Goal: Information Seeking & Learning: Learn about a topic

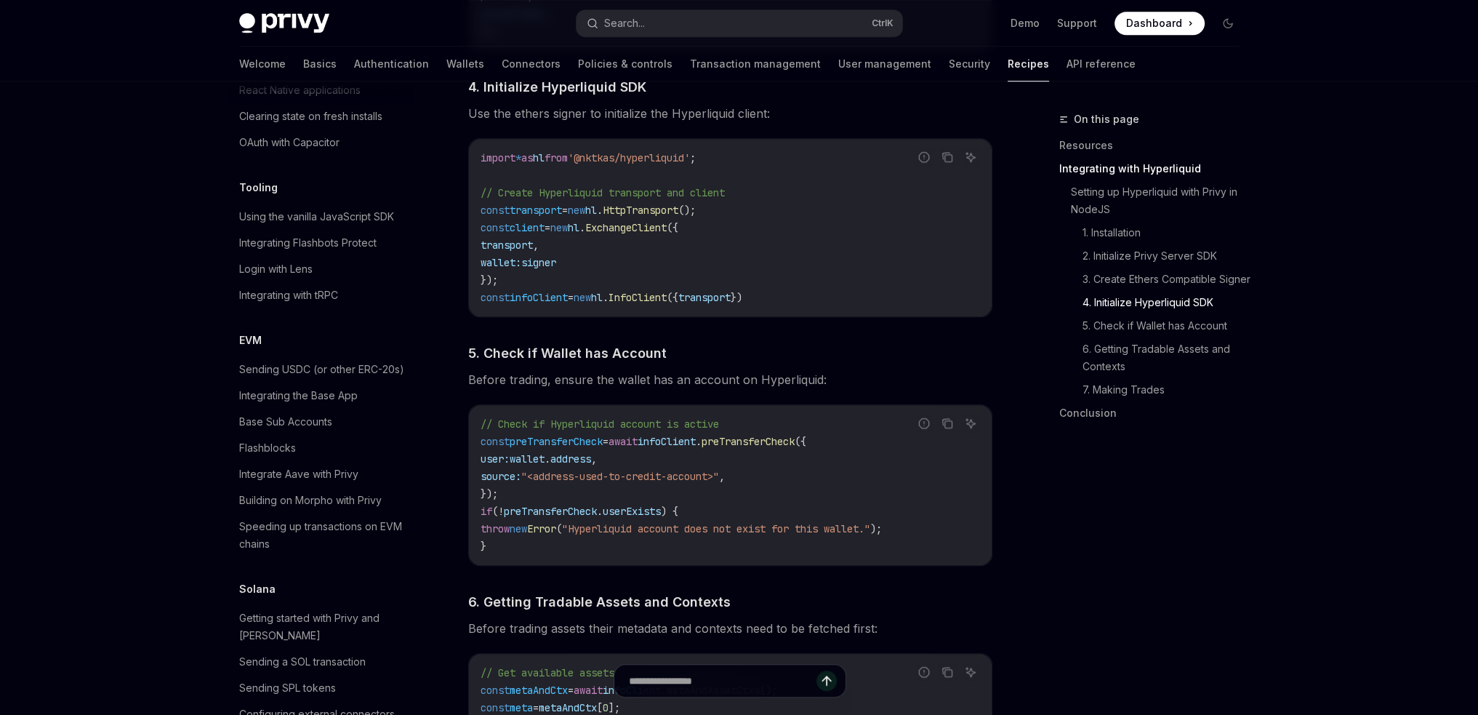
scroll to position [1956, 0]
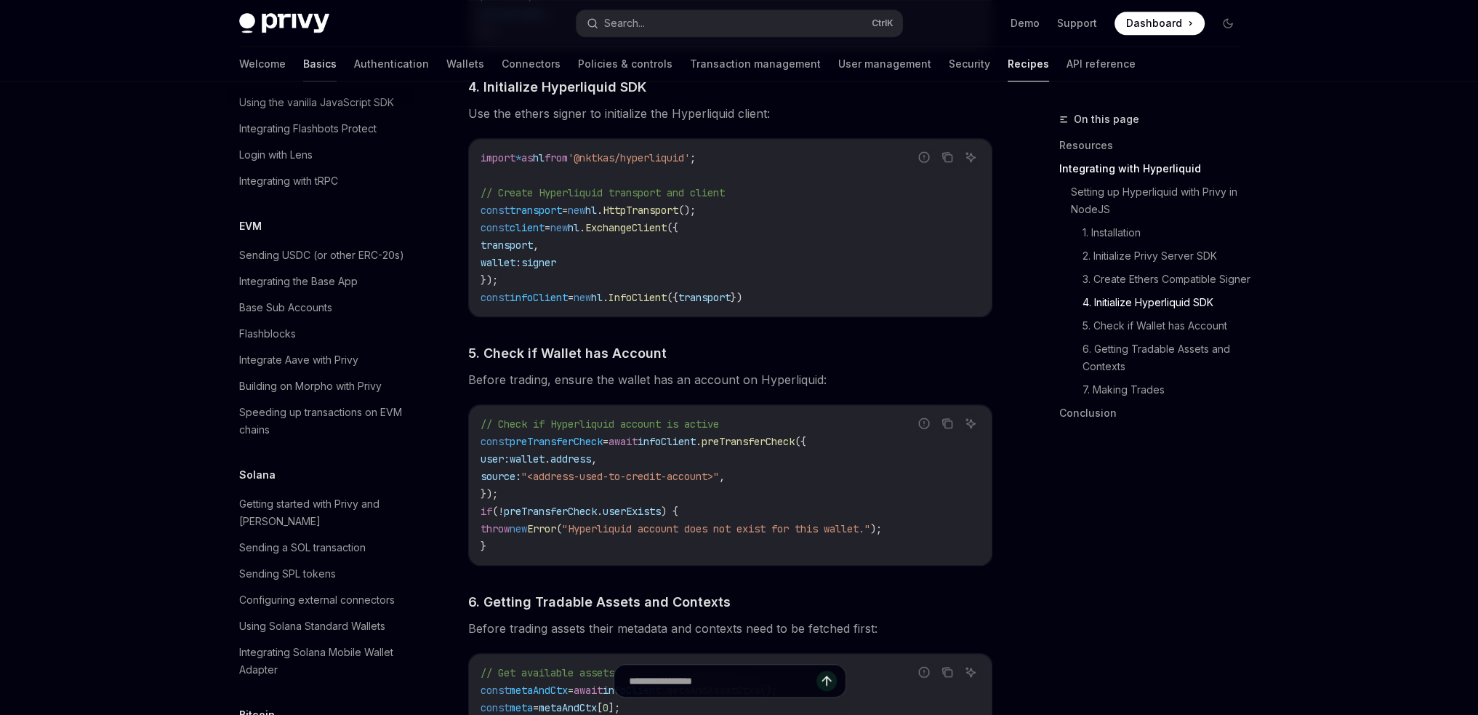
click at [303, 71] on link "Basics" at bounding box center [319, 64] width 33 height 35
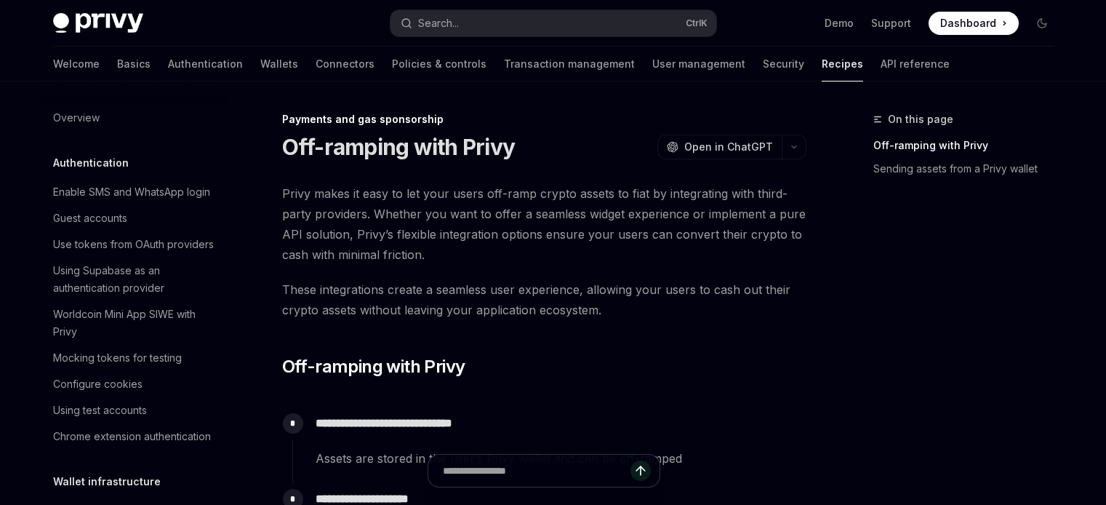
type textarea "*"
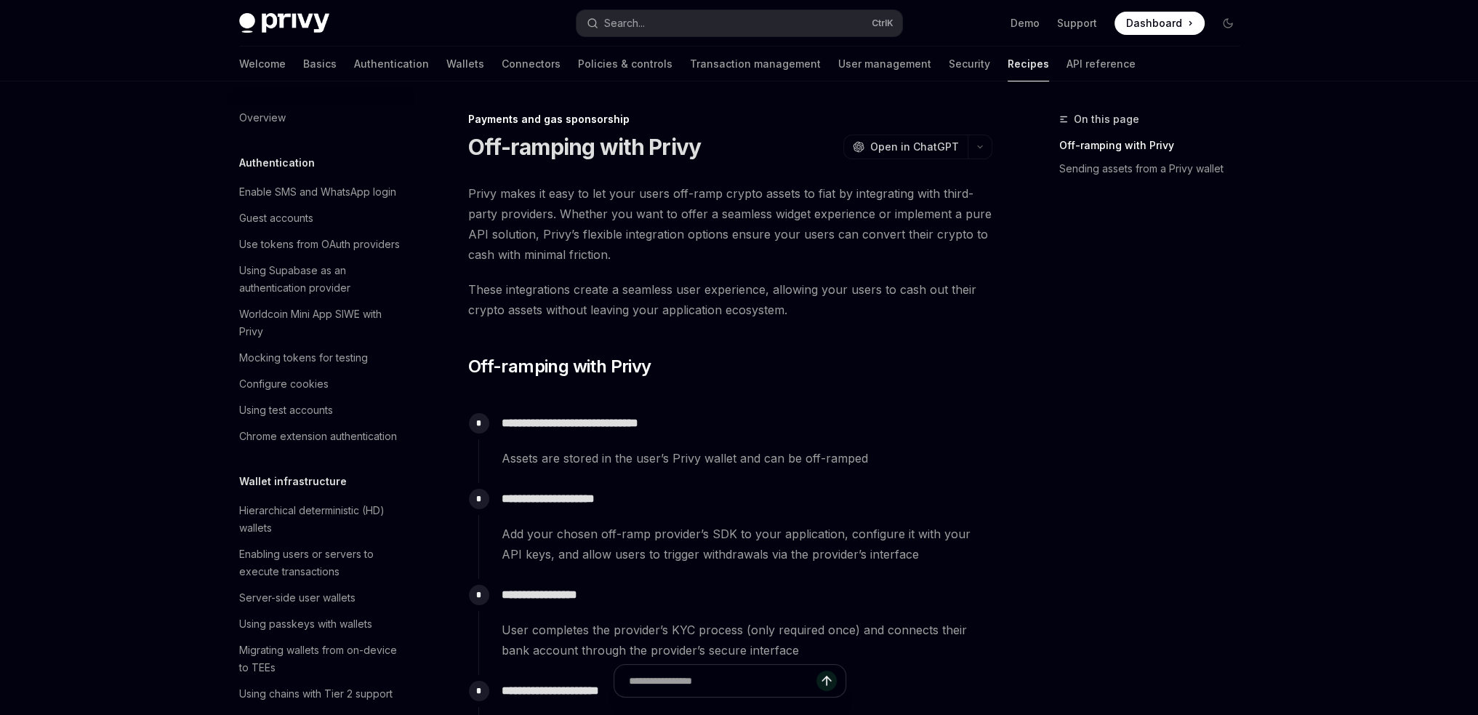
scroll to position [1245, 0]
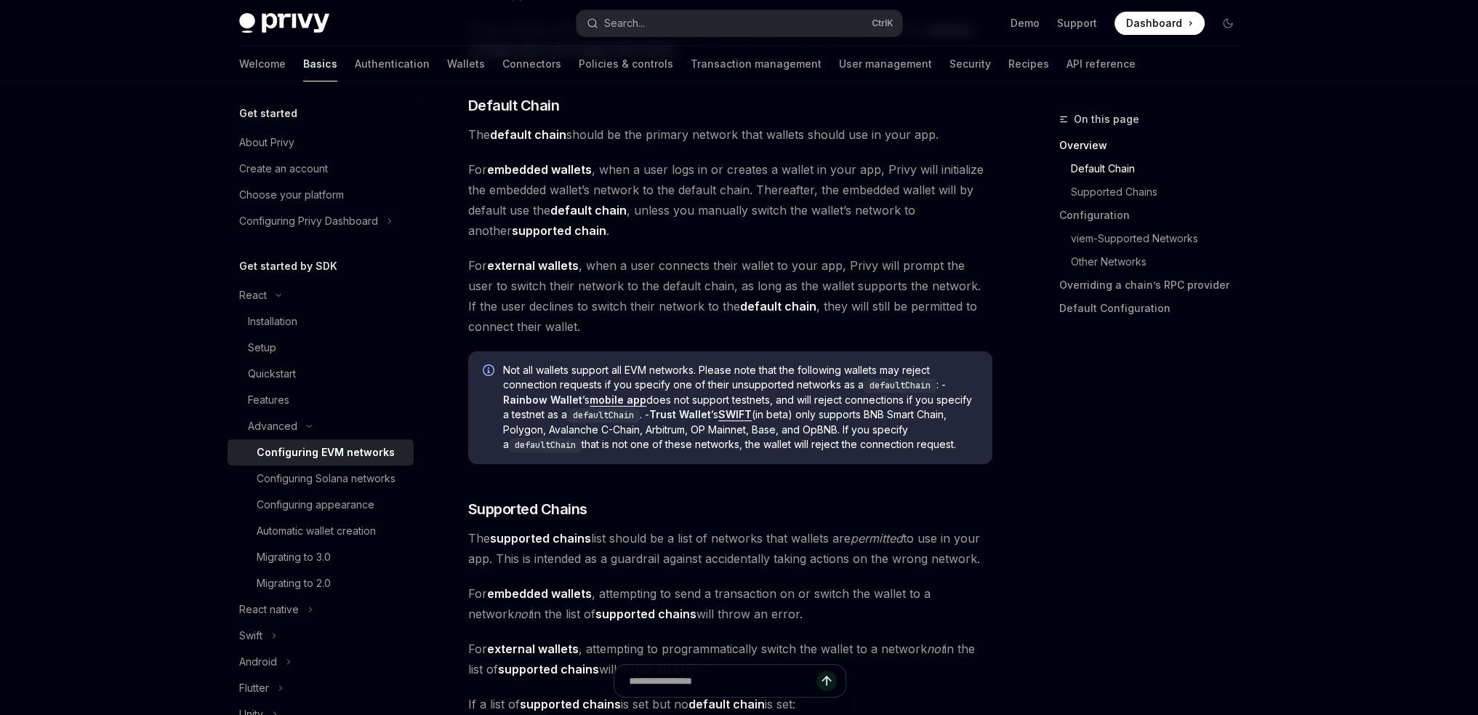
scroll to position [509, 0]
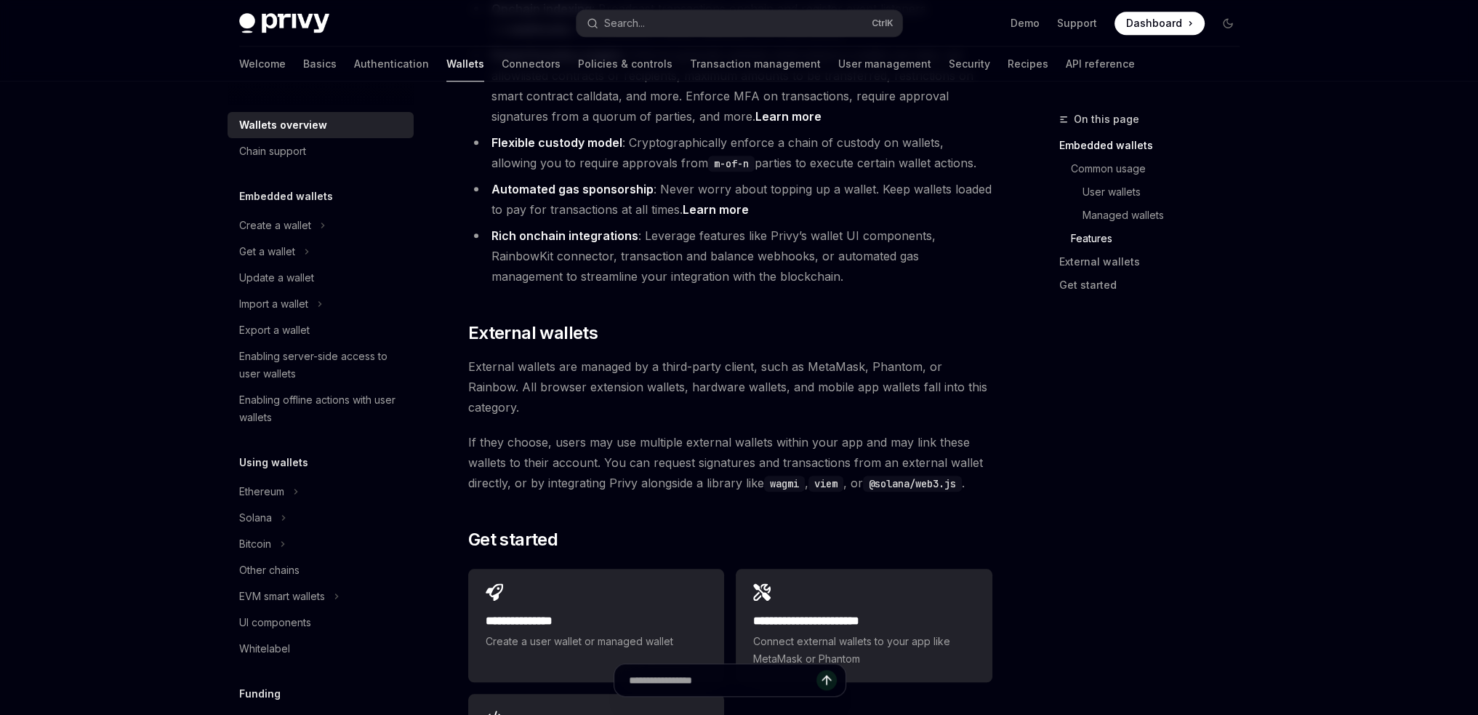
scroll to position [2036, 0]
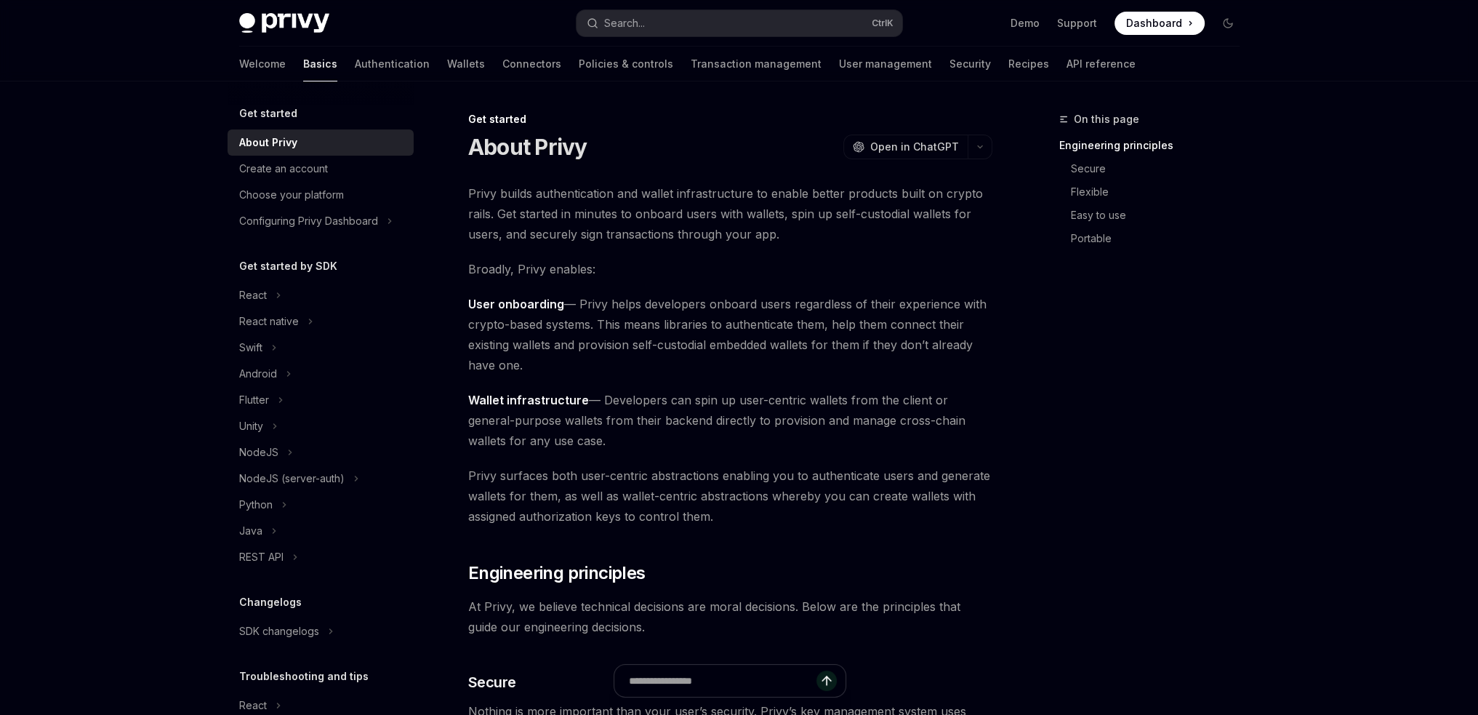
scroll to position [84, 0]
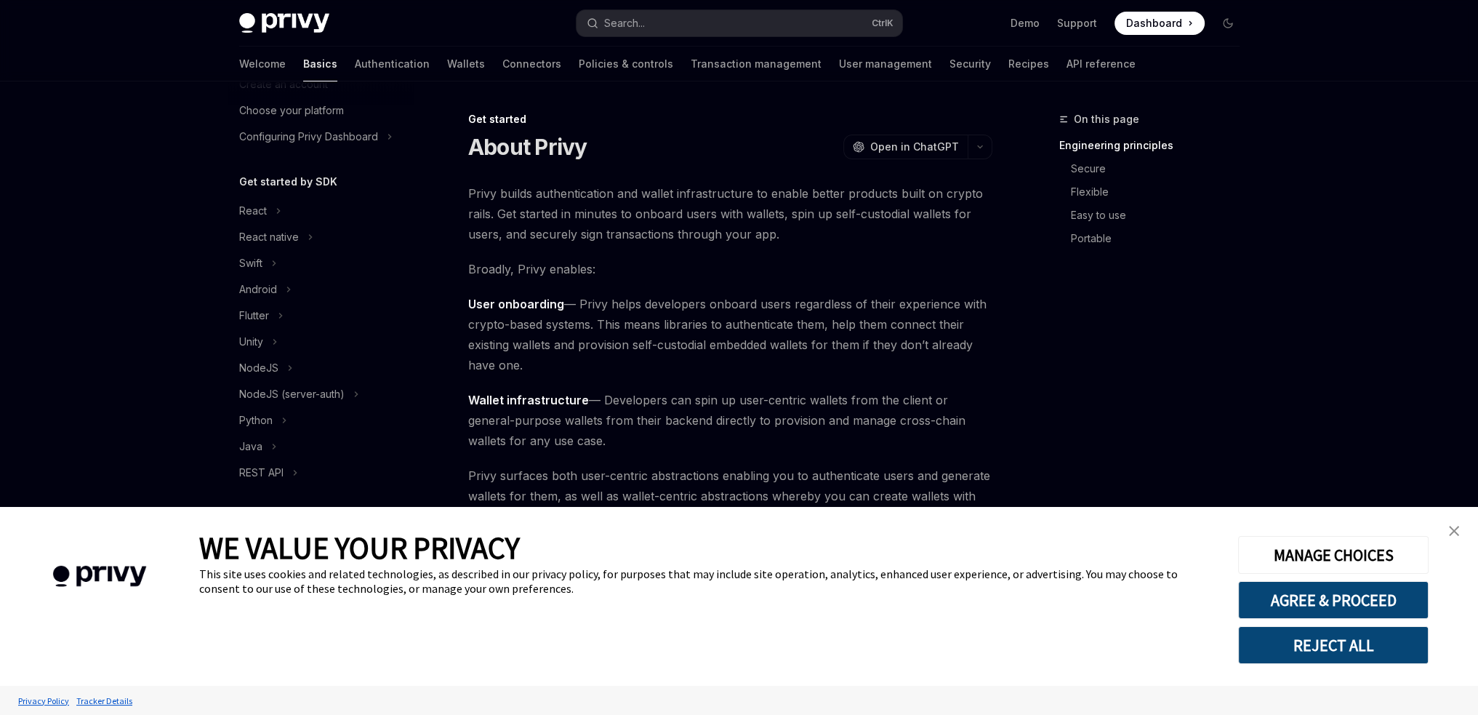
click at [1343, 651] on button "REJECT ALL" at bounding box center [1333, 645] width 190 height 38
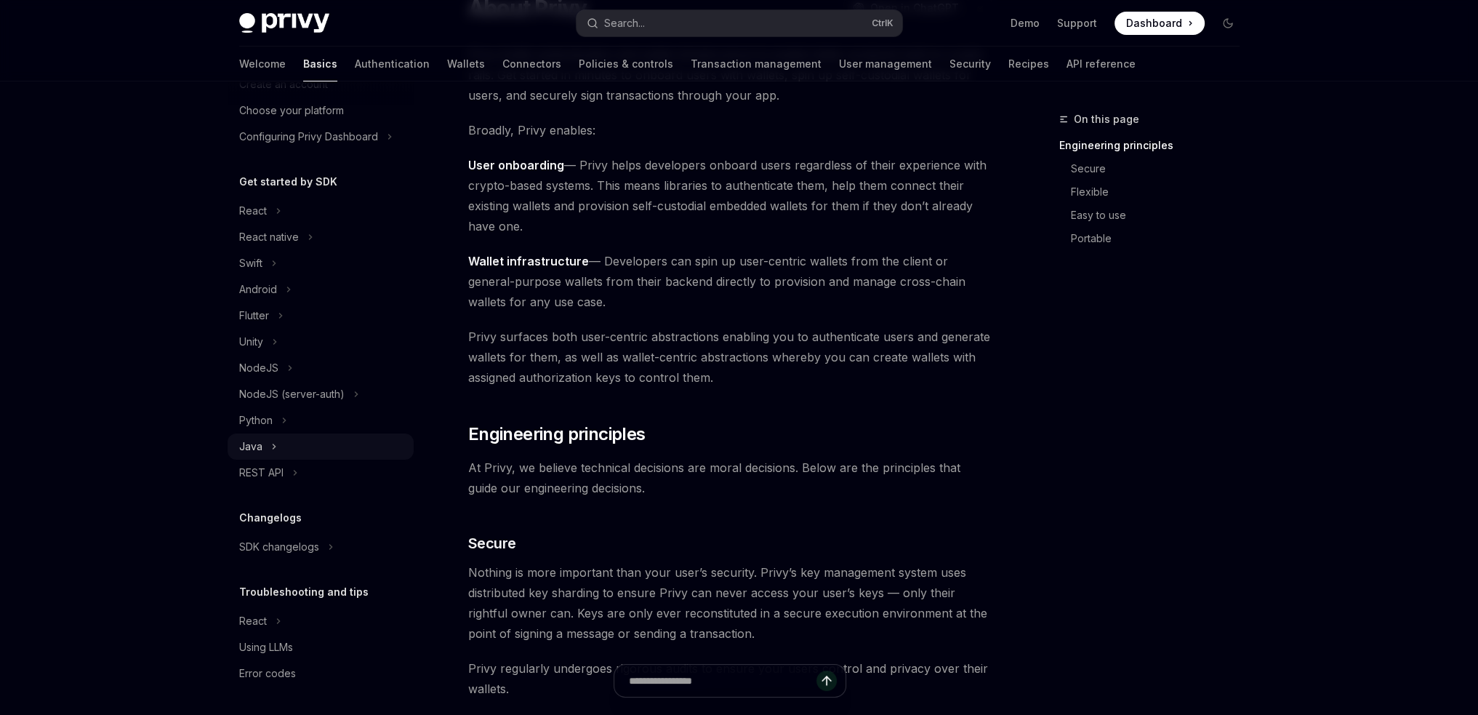
scroll to position [291, 0]
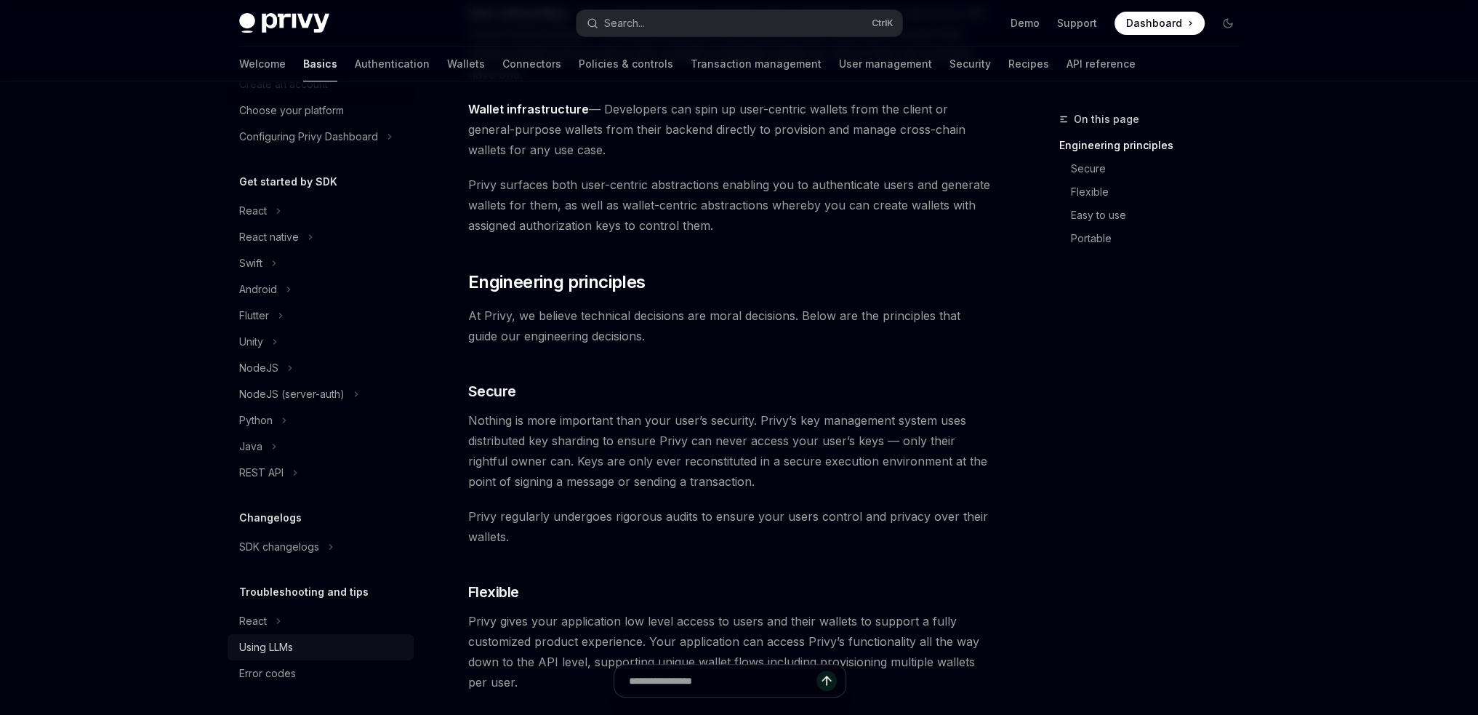
click at [268, 638] on div "Using LLMs" at bounding box center [266, 646] width 54 height 17
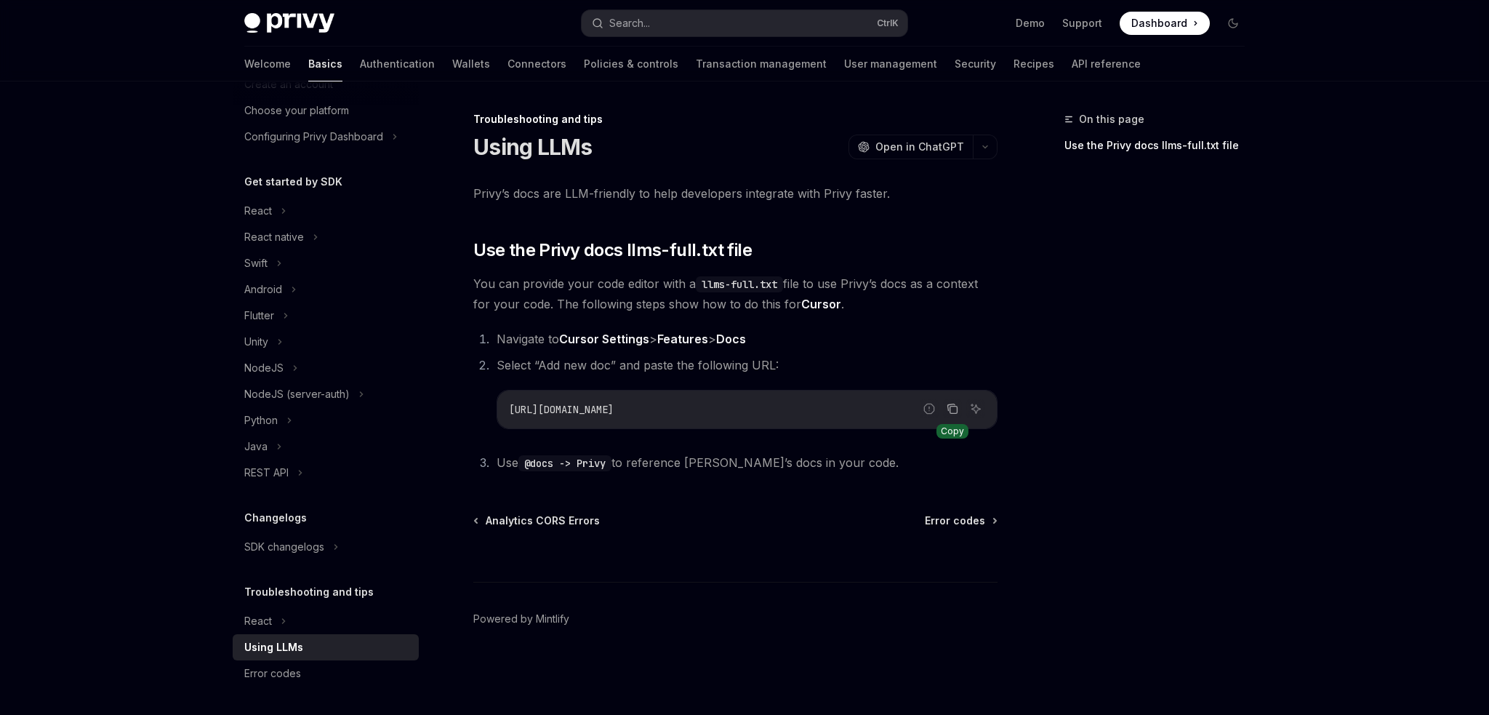
click at [952, 411] on icon "Copy the contents from the code block" at bounding box center [953, 409] width 12 height 12
click at [507, 55] on link "Connectors" at bounding box center [536, 64] width 59 height 35
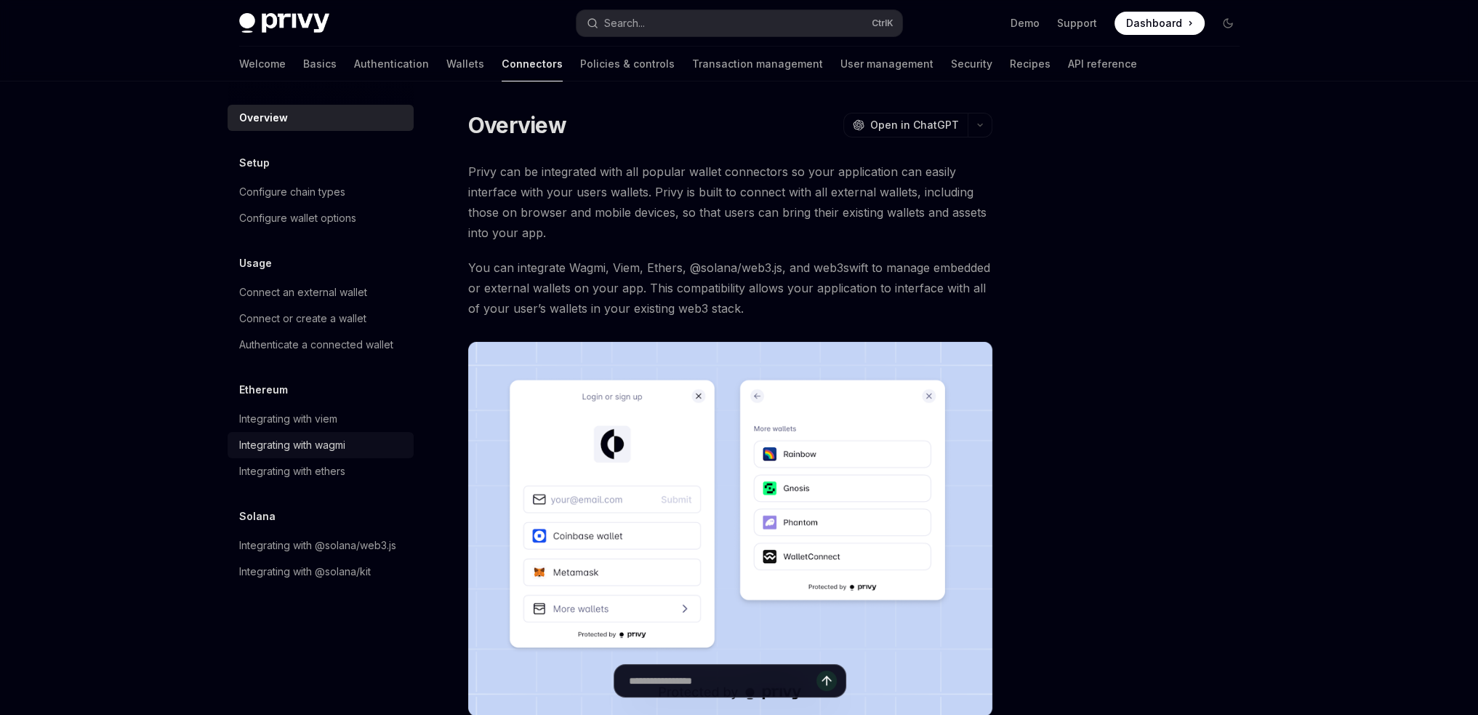
click at [311, 447] on div "Integrating with wagmi" at bounding box center [292, 444] width 106 height 17
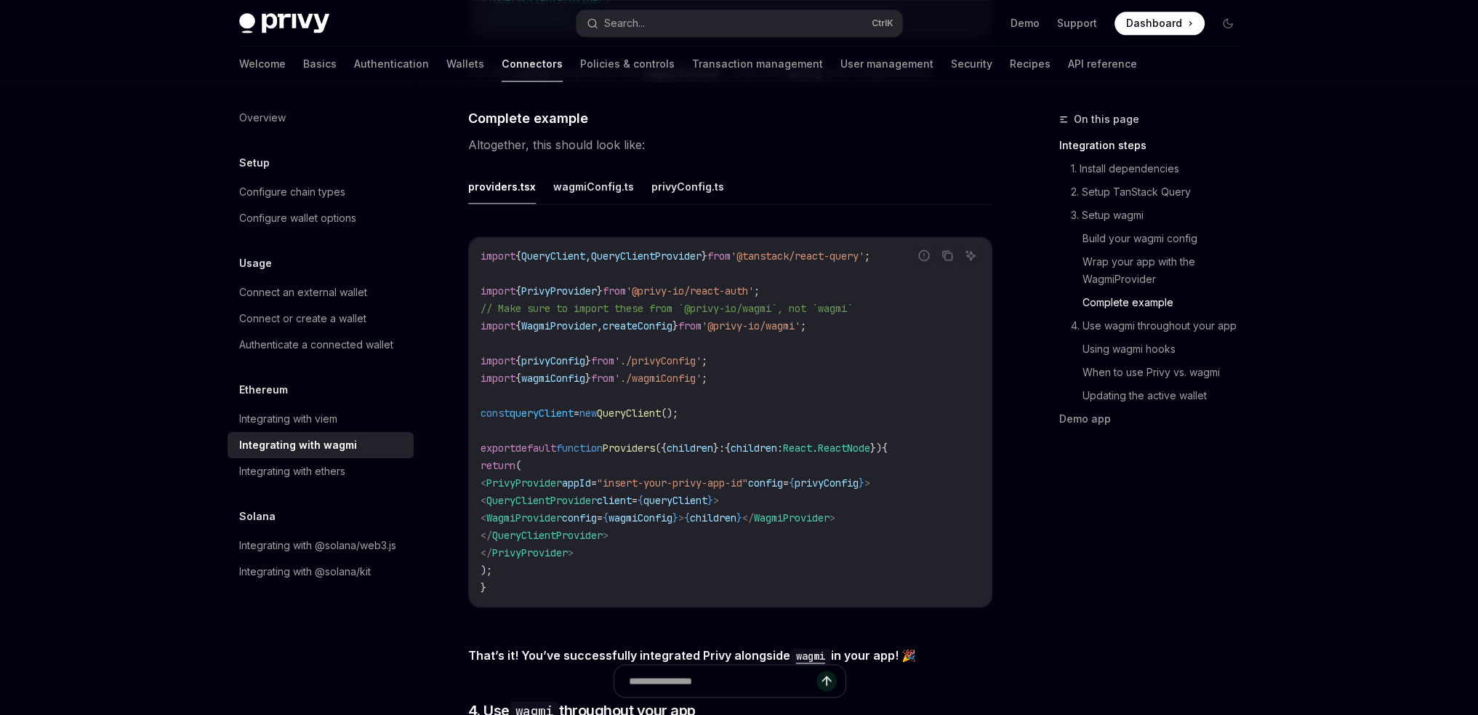
scroll to position [2586, 0]
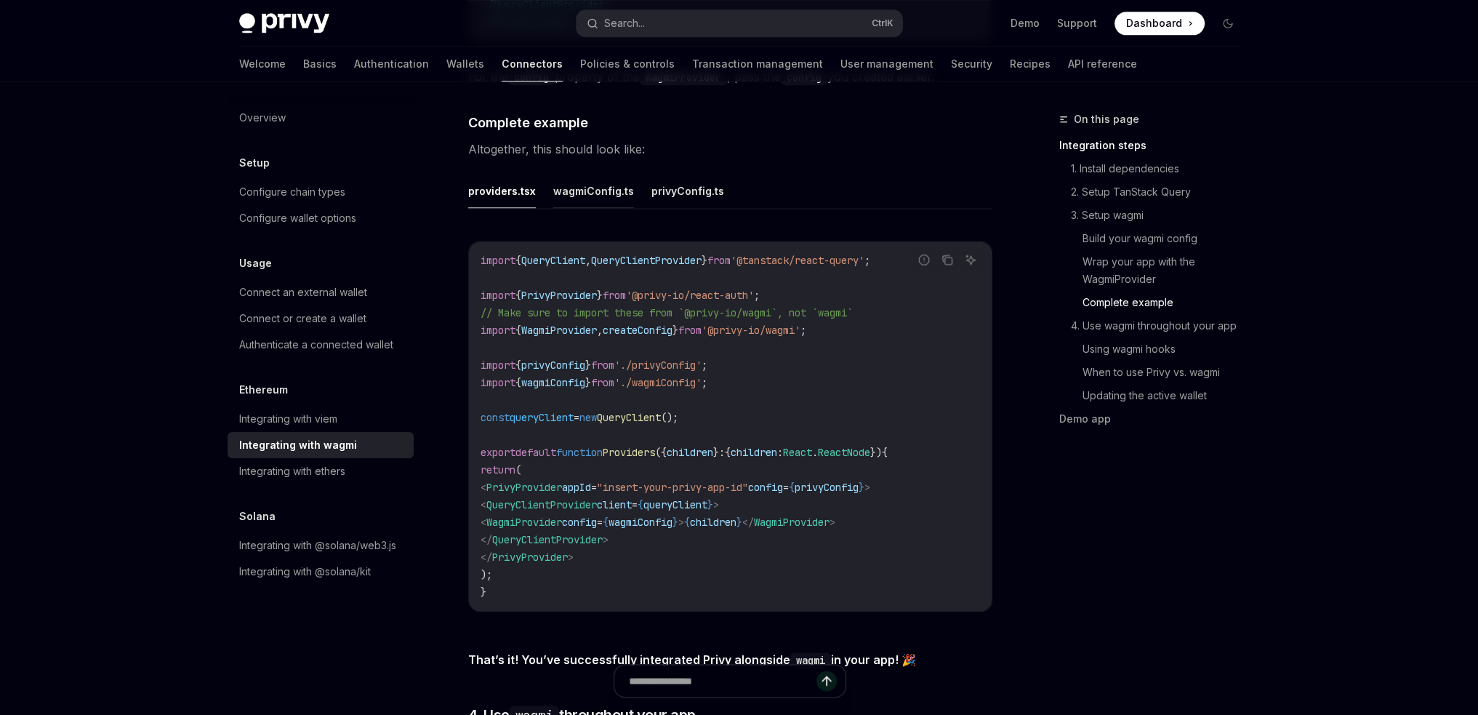
click at [593, 193] on button "wagmiConfig.ts" at bounding box center [593, 191] width 81 height 34
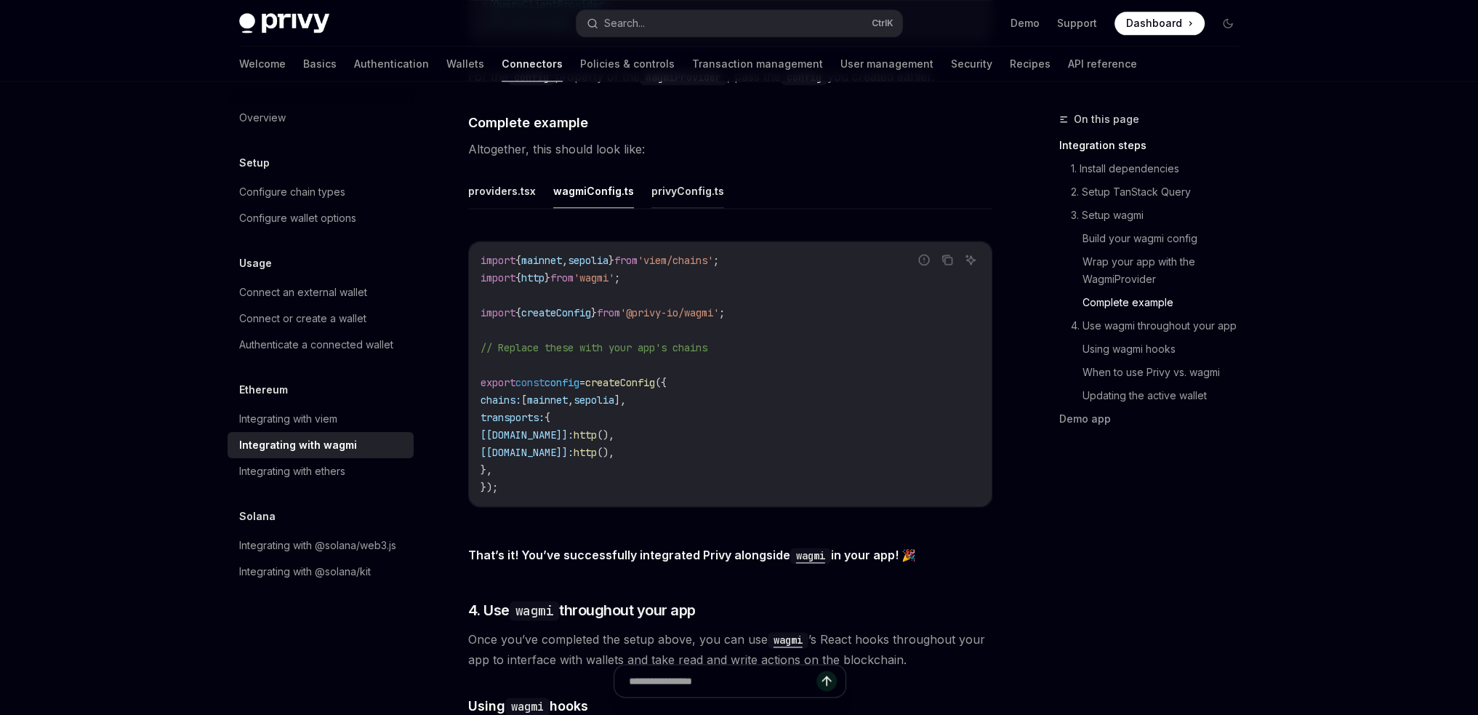
click at [671, 192] on button "privyConfig.ts" at bounding box center [687, 191] width 73 height 34
type textarea "*"
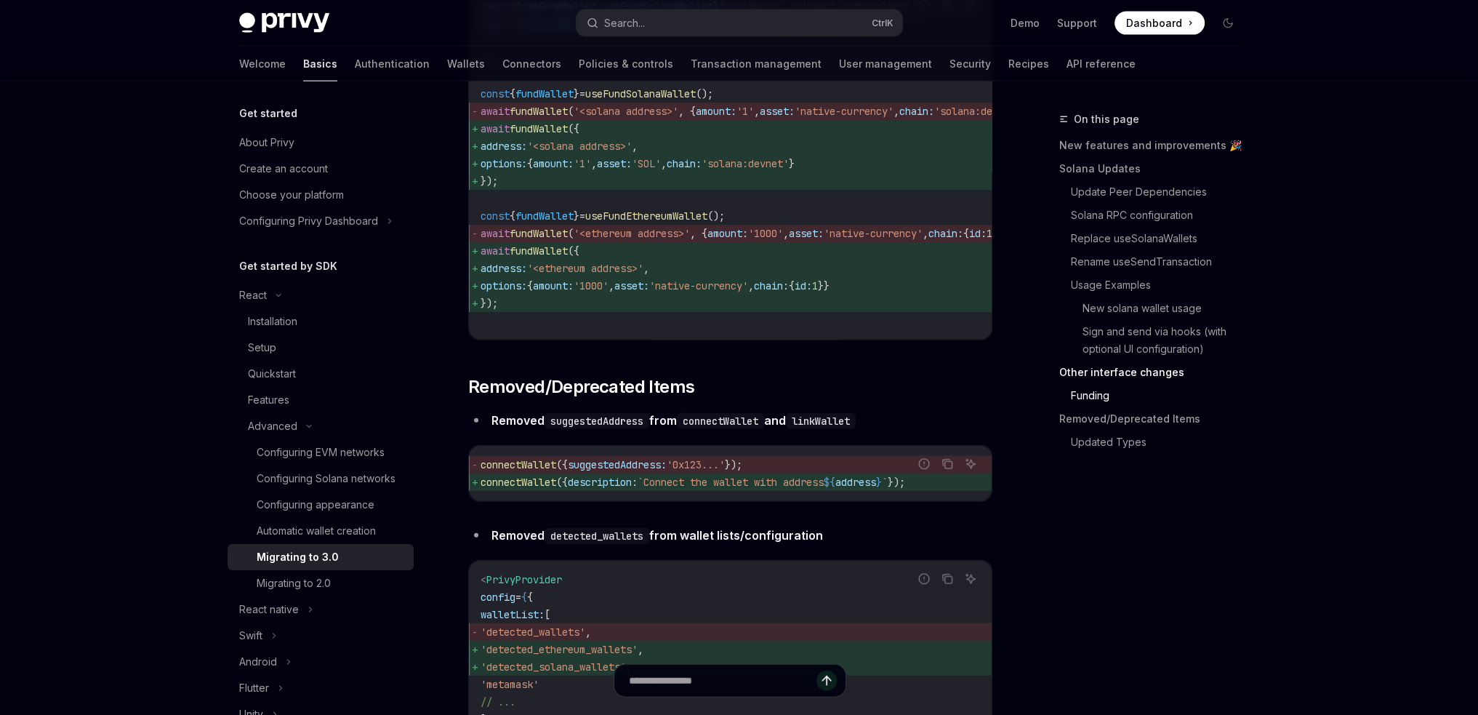
scroll to position [4449, 0]
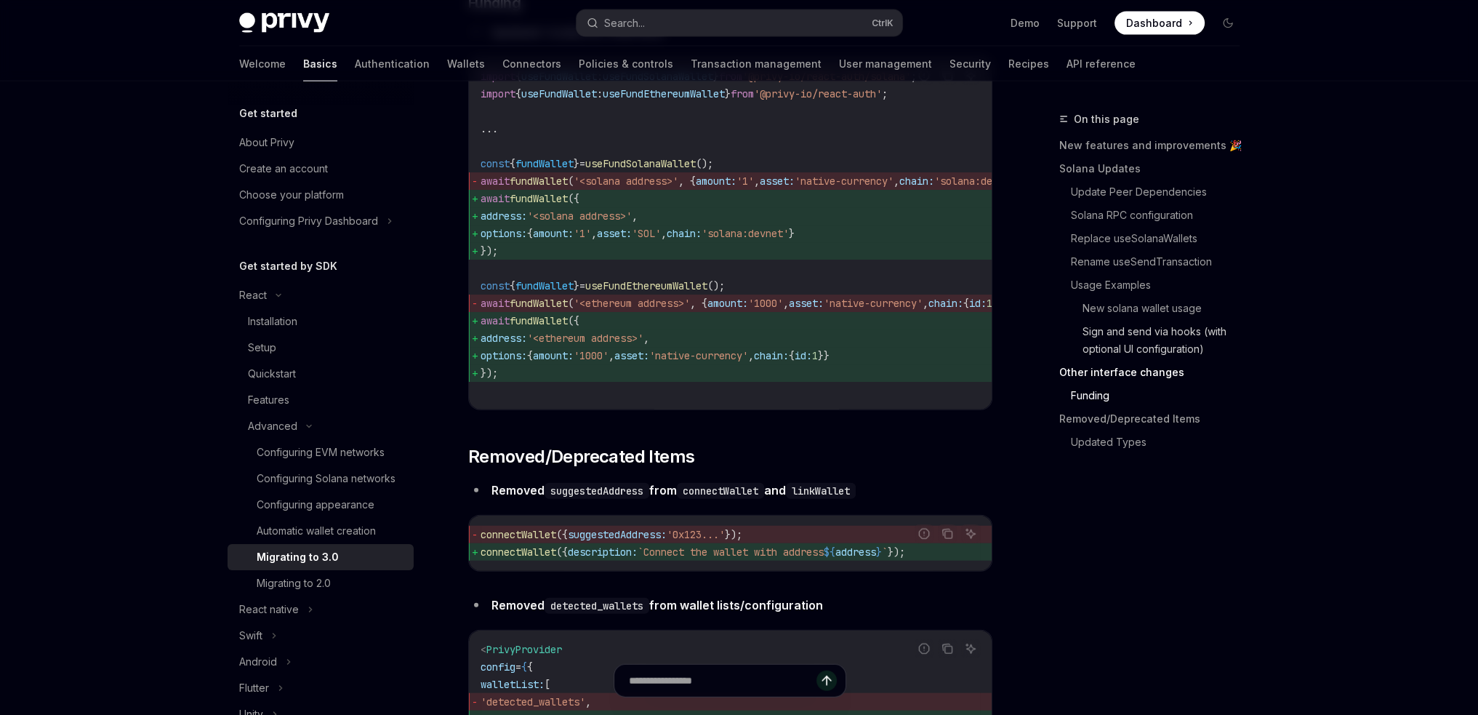
click at [1094, 337] on link "Sign and send via hooks (with optional UI configuration)" at bounding box center [1166, 340] width 169 height 41
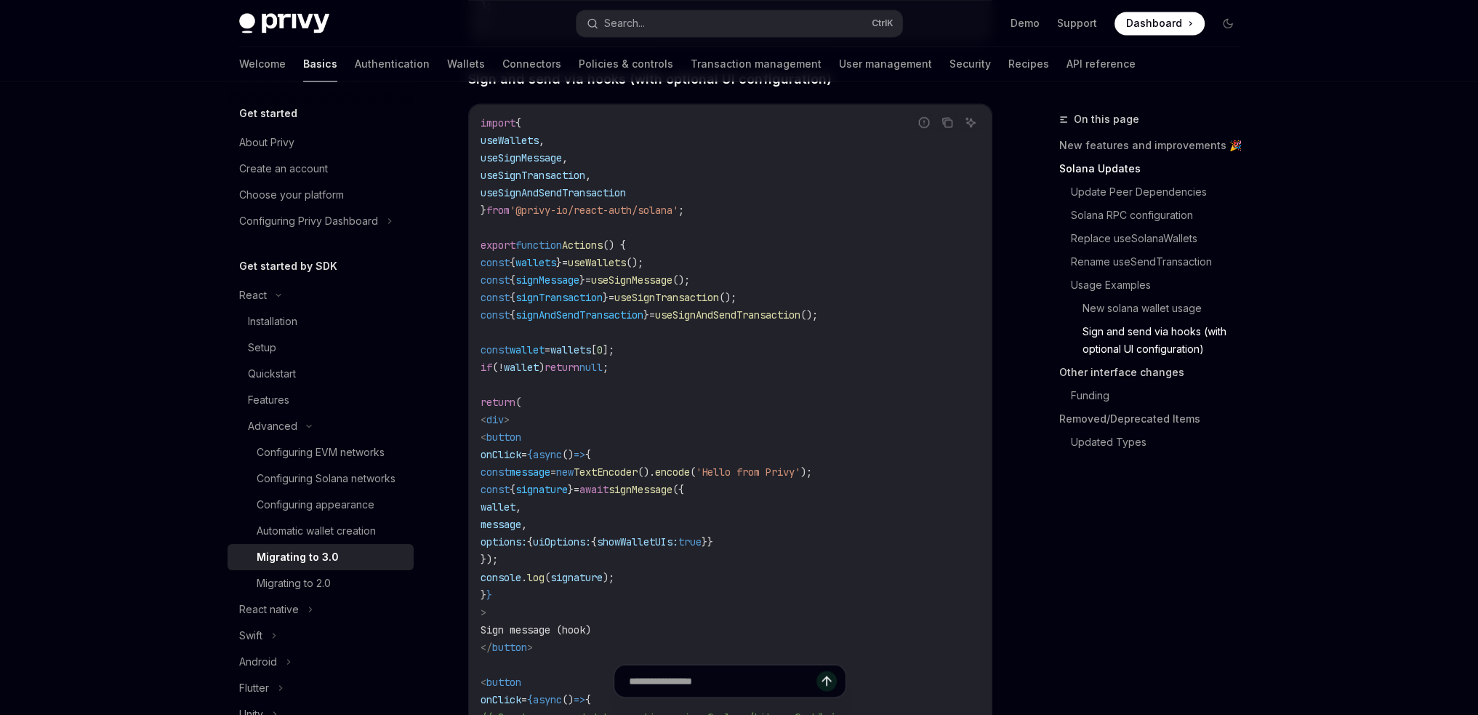
click at [1088, 376] on link "Other interface changes" at bounding box center [1155, 372] width 192 height 23
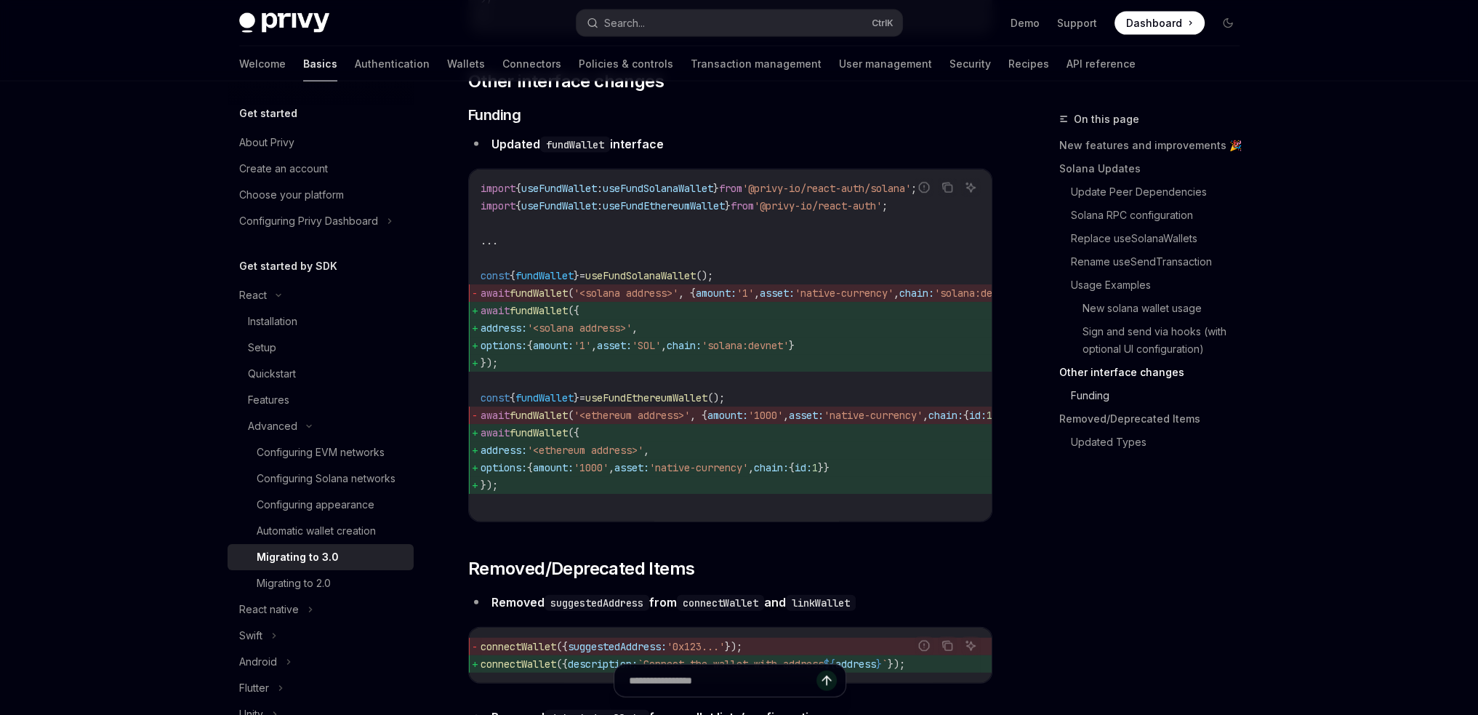
click at [1086, 398] on link "Funding" at bounding box center [1161, 395] width 180 height 23
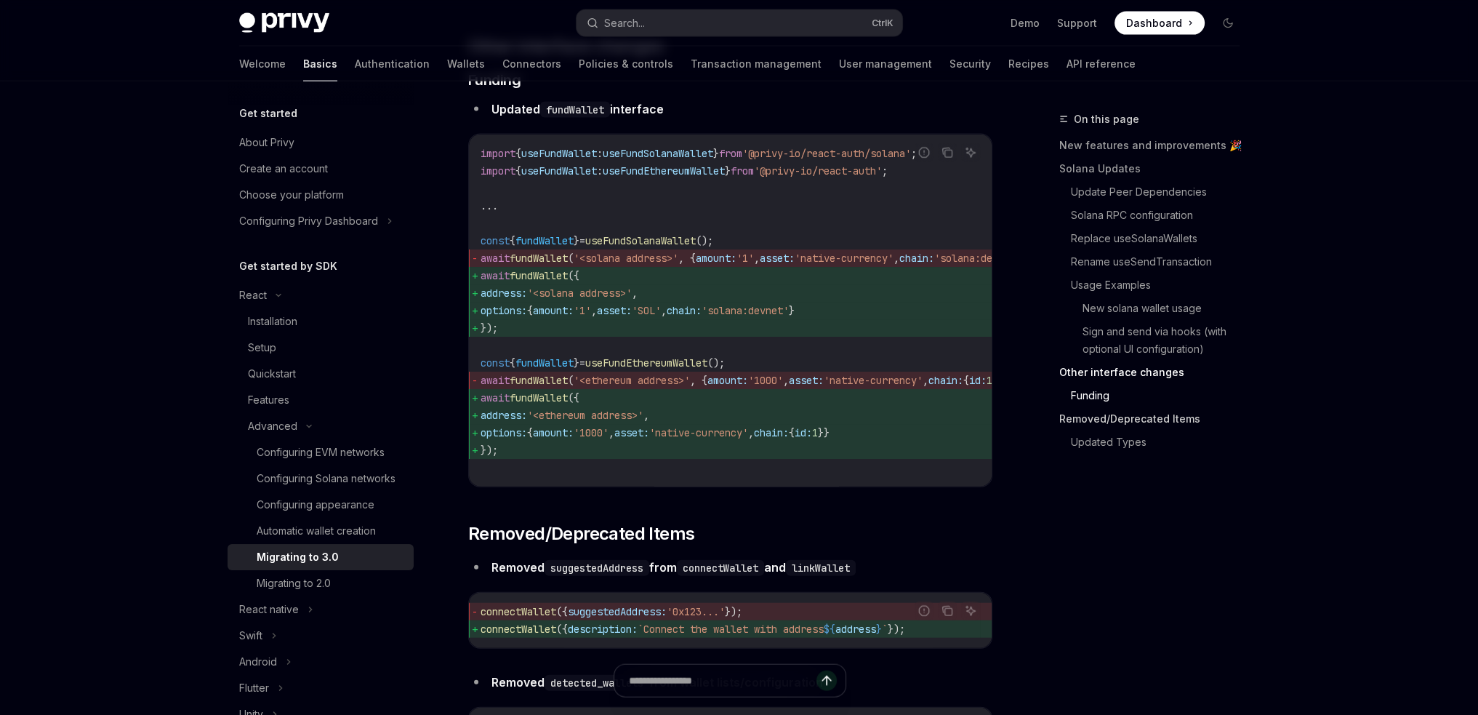
click at [1085, 419] on link "Removed/Deprecated Items" at bounding box center [1155, 418] width 192 height 23
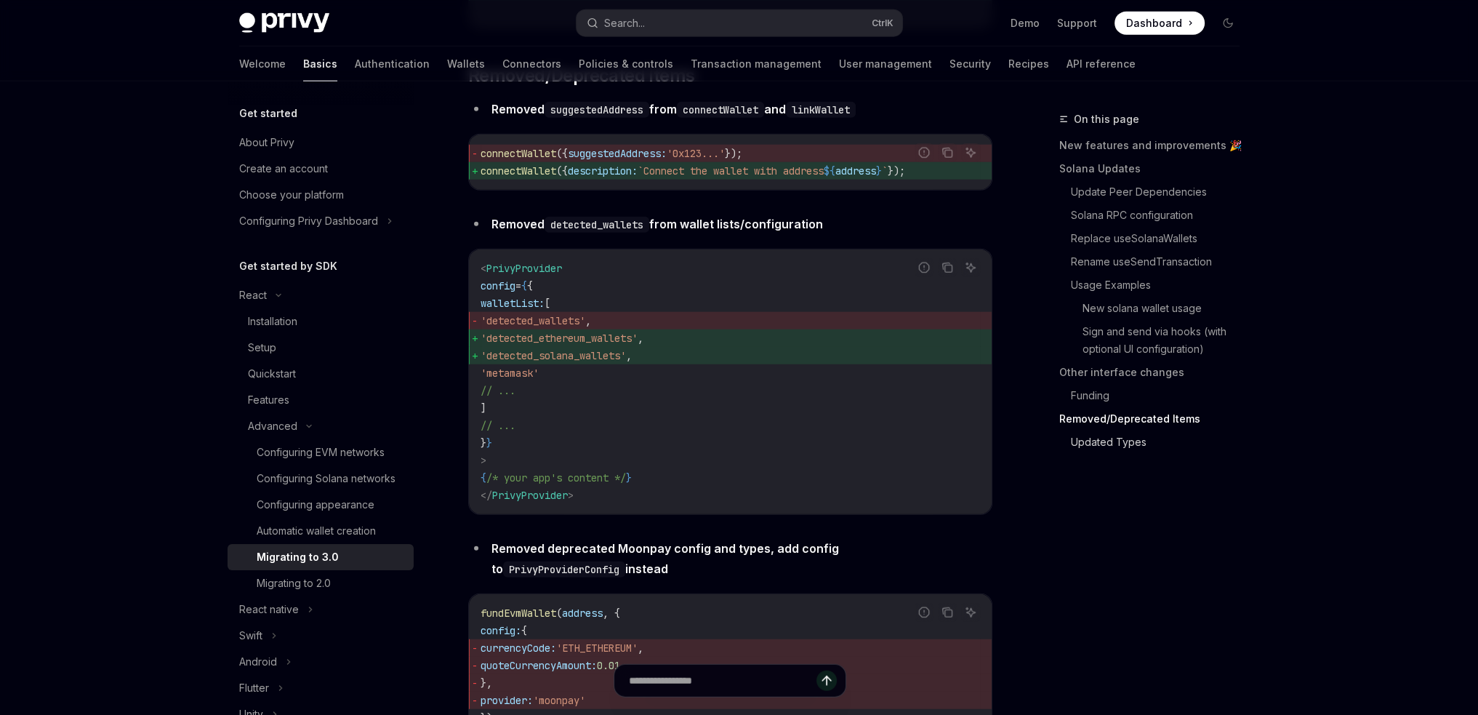
click at [1096, 453] on link "Updated Types" at bounding box center [1161, 441] width 180 height 23
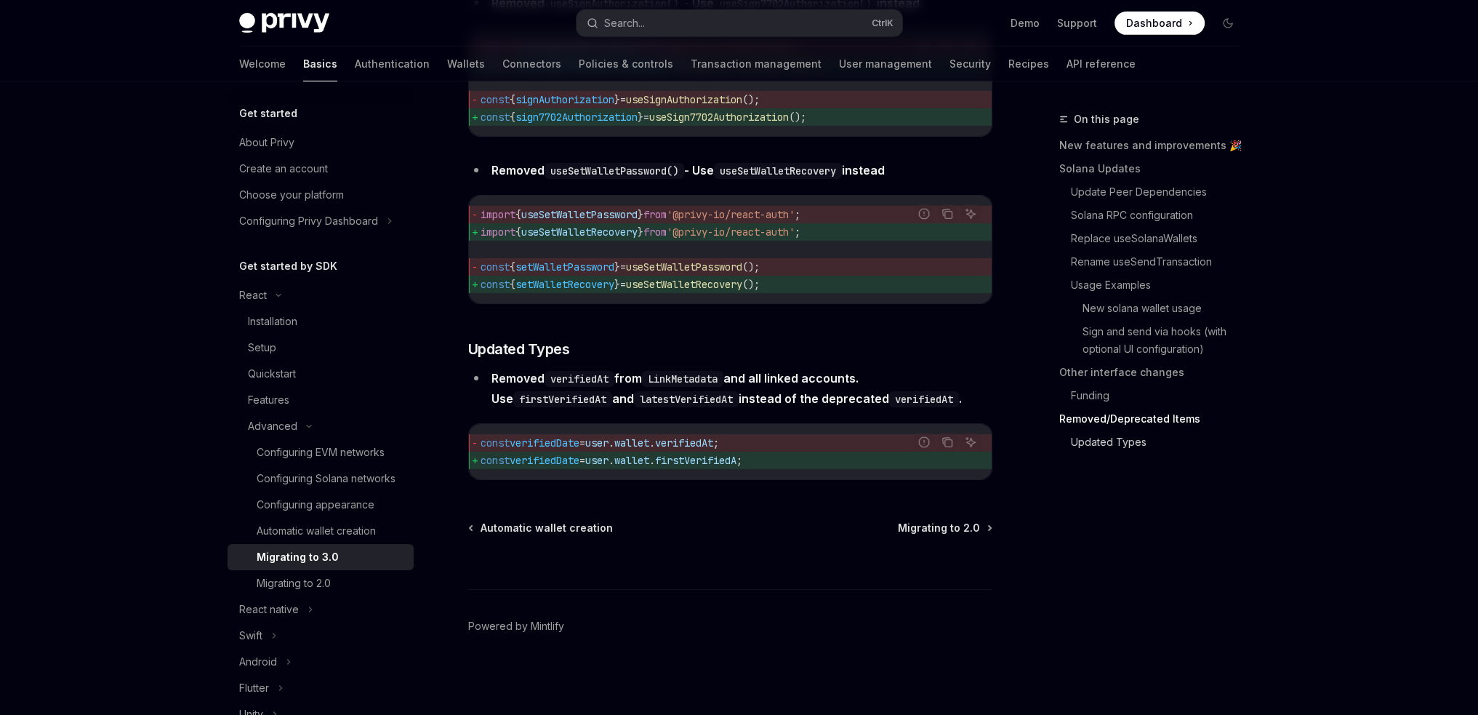
scroll to position [6412, 0]
click at [285, 328] on div "Installation" at bounding box center [272, 321] width 49 height 17
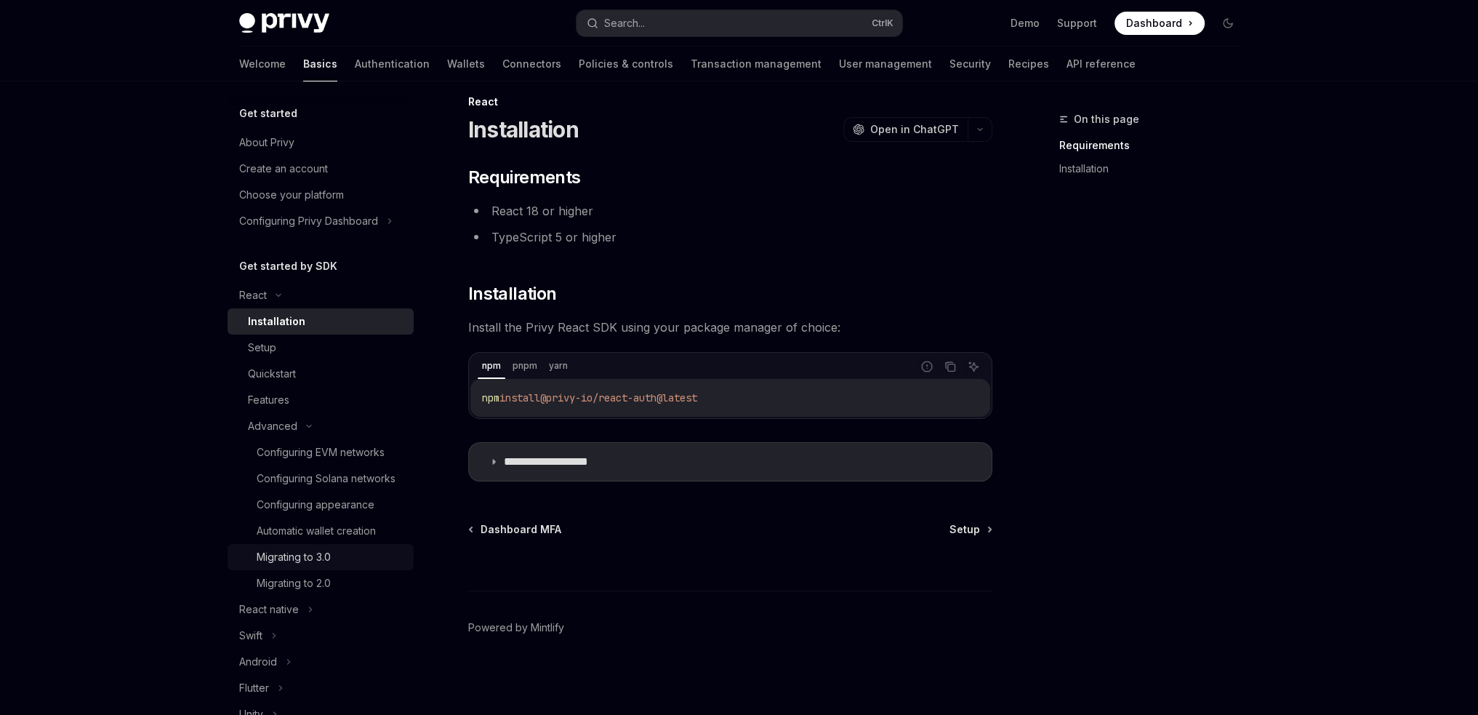
click at [305, 566] on div "Migrating to 3.0" at bounding box center [294, 556] width 74 height 17
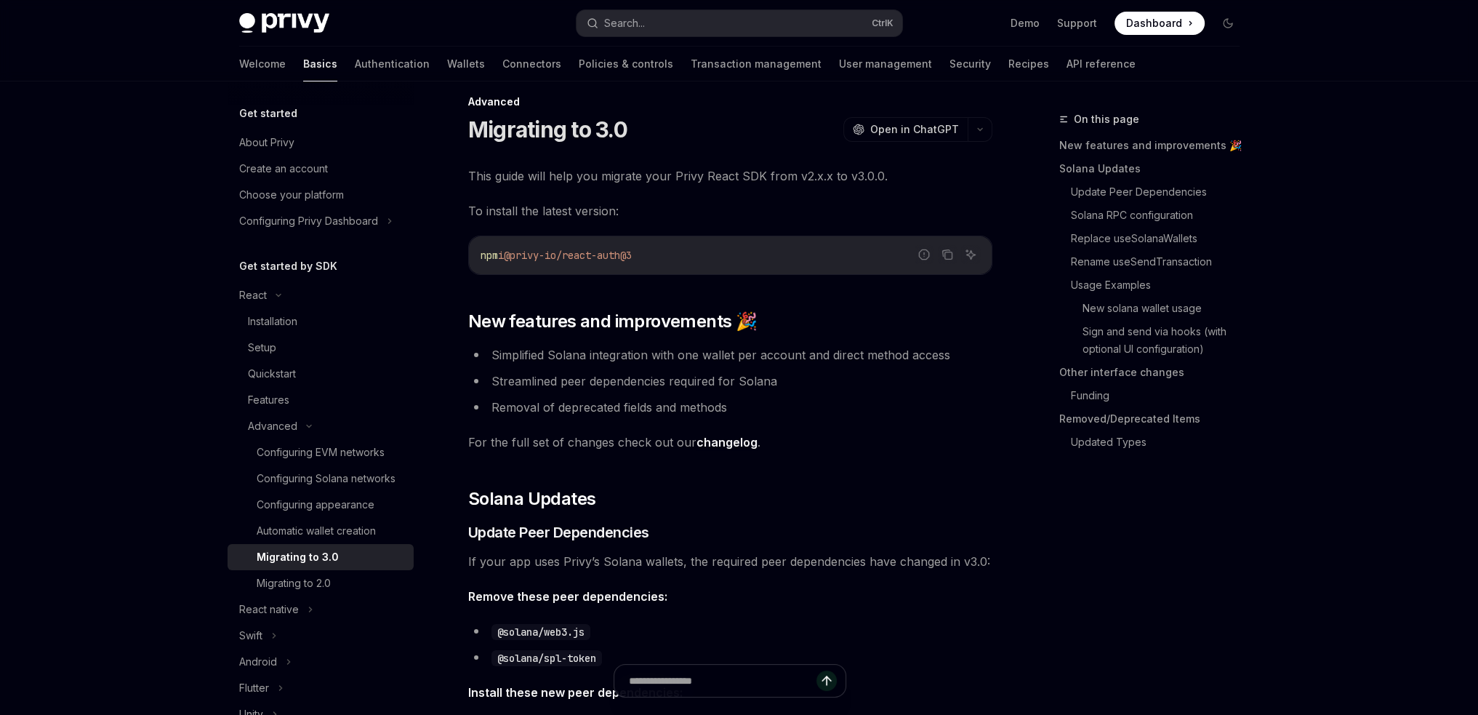
type textarea "*"
click at [1332, 50] on div at bounding box center [739, 40] width 1478 height 81
